Goal: Task Accomplishment & Management: Manage account settings

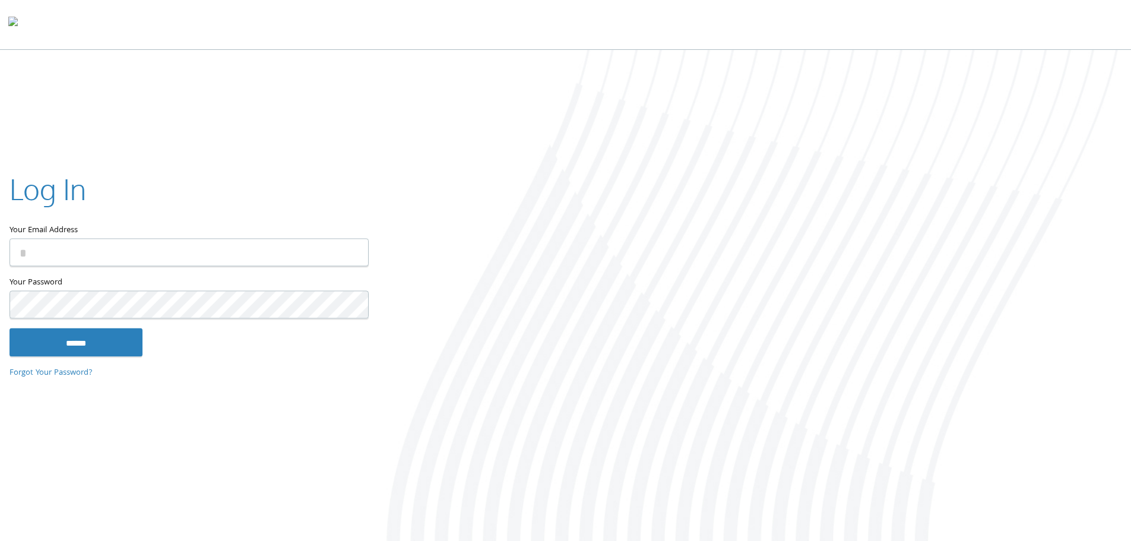
click at [96, 252] on input "Your Email Address" at bounding box center [189, 252] width 359 height 28
type input "**********"
click at [10, 328] on input "******" at bounding box center [76, 342] width 133 height 29
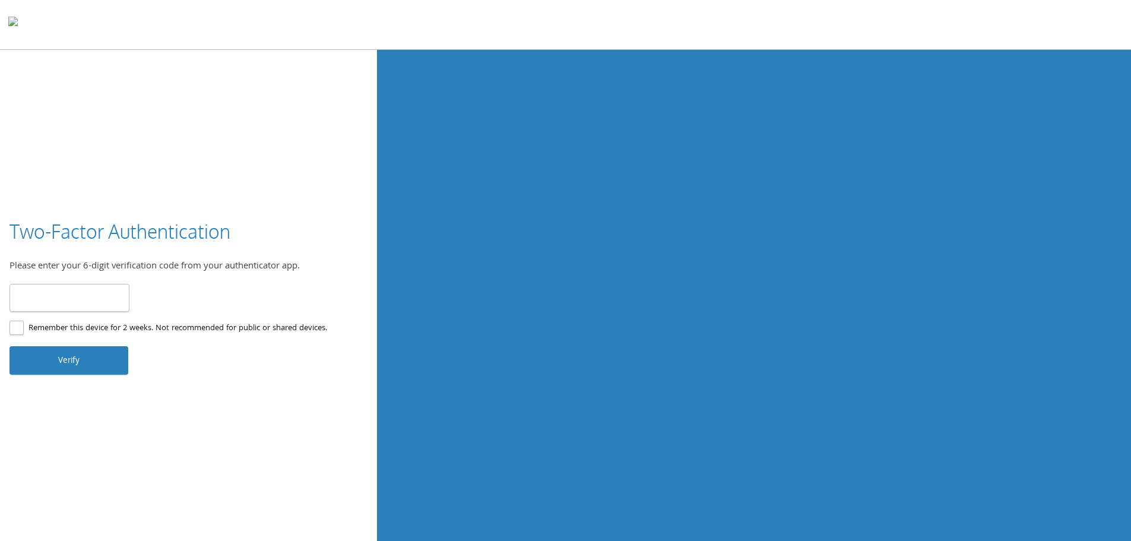
type input "******"
